Goal: Transaction & Acquisition: Obtain resource

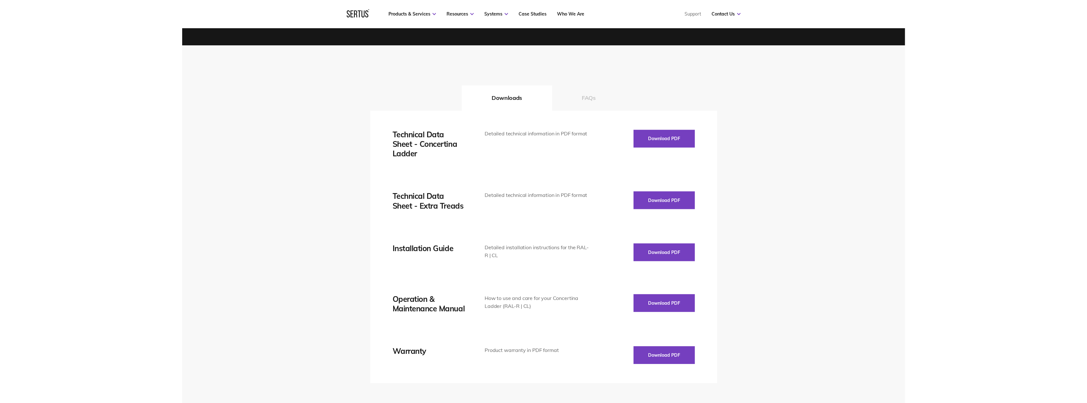
scroll to position [825, 0]
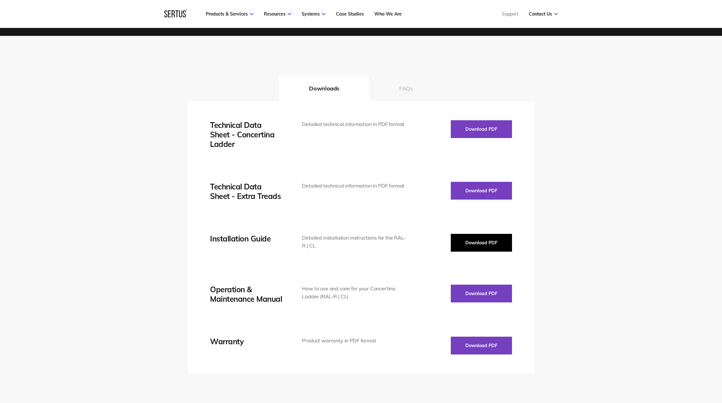
click at [464, 244] on button "Download PDF" at bounding box center [481, 243] width 61 height 18
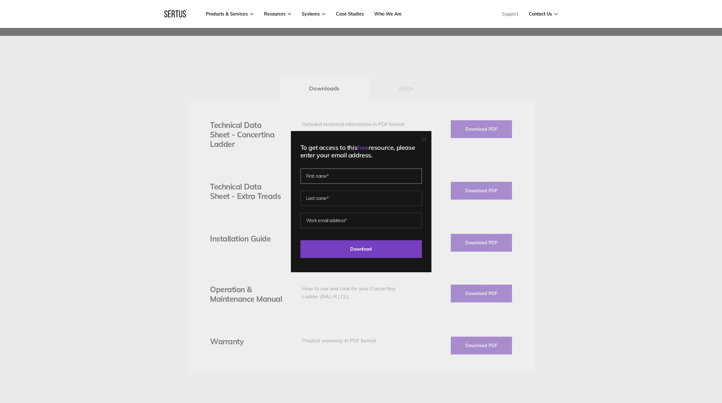
click at [341, 178] on input "text" at bounding box center [361, 175] width 122 height 15
type input "[PERSON_NAME]"
type input "[EMAIL_ADDRESS][DOMAIN_NAME]"
click at [353, 251] on input "Download" at bounding box center [361, 249] width 122 height 18
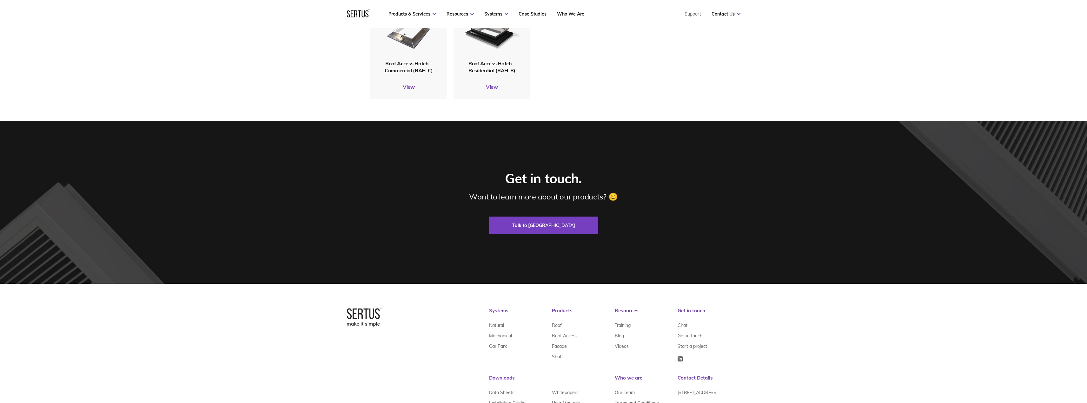
scroll to position [1704, 0]
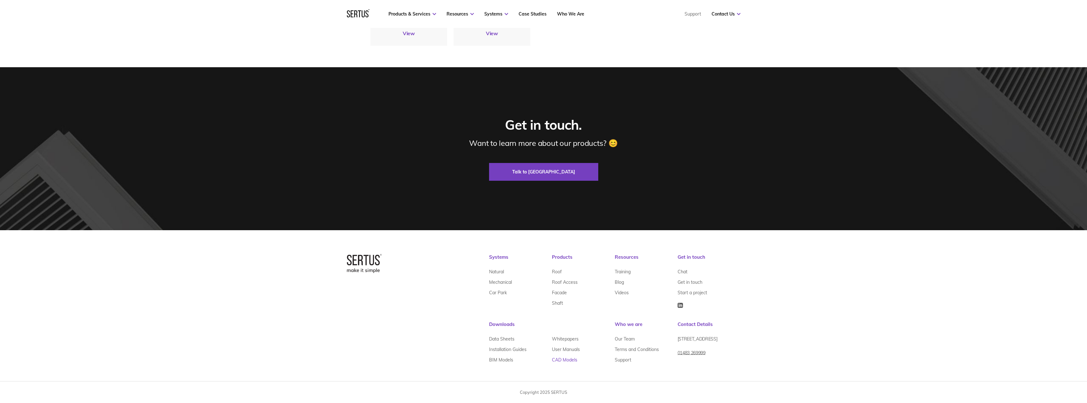
click at [563, 357] on link "CAD Models" at bounding box center [564, 360] width 25 height 10
